Goal: Task Accomplishment & Management: Use online tool/utility

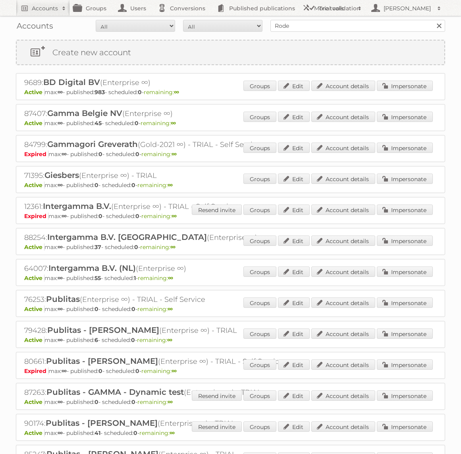
type input "Rode Pilaren"
click at [433, 20] on input "Search" at bounding box center [439, 26] width 12 height 12
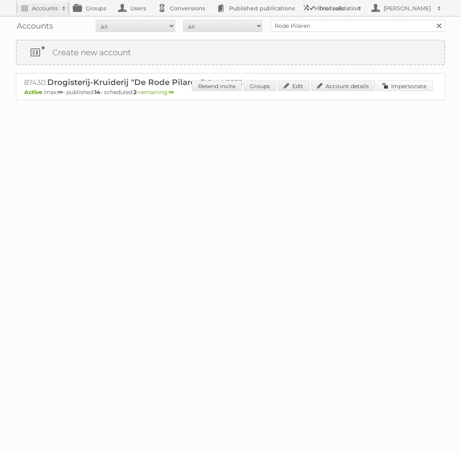
click at [392, 85] on link "Impersonate" at bounding box center [405, 86] width 56 height 10
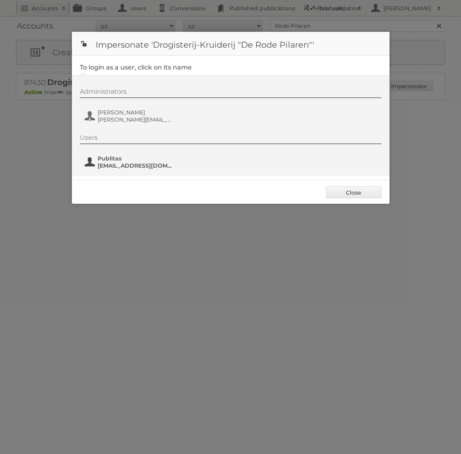
click at [113, 161] on span "Publitas" at bounding box center [136, 158] width 77 height 7
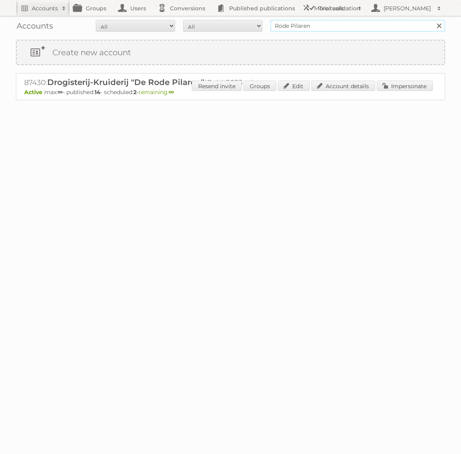
click at [282, 22] on input "Rode Pilaren" at bounding box center [357, 26] width 175 height 12
type input "GAMMA"
click at [433, 20] on input "Search" at bounding box center [439, 26] width 12 height 12
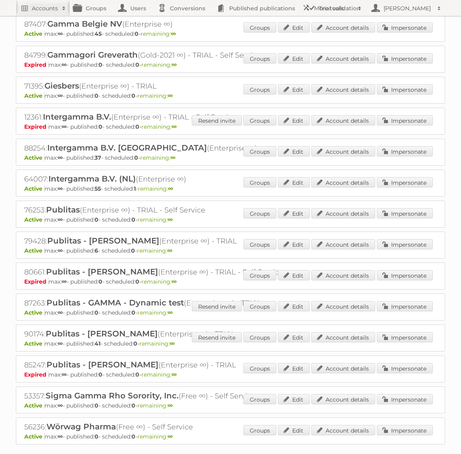
scroll to position [91, 0]
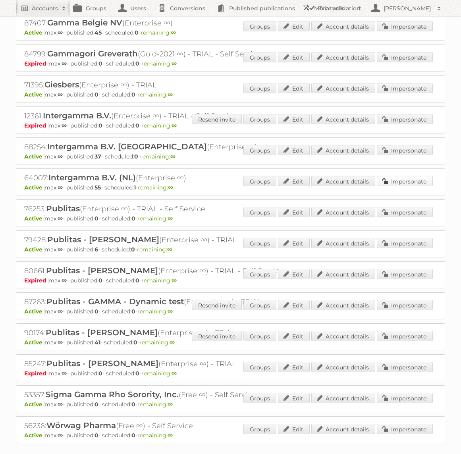
click at [405, 178] on link "Impersonate" at bounding box center [405, 181] width 56 height 10
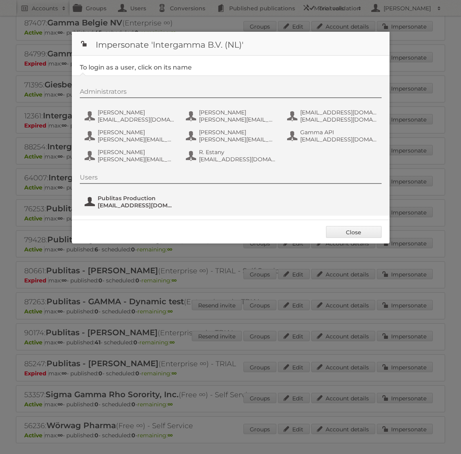
click at [147, 196] on span "Publitas Production" at bounding box center [136, 198] width 77 height 7
